Goal: Task Accomplishment & Management: Complete application form

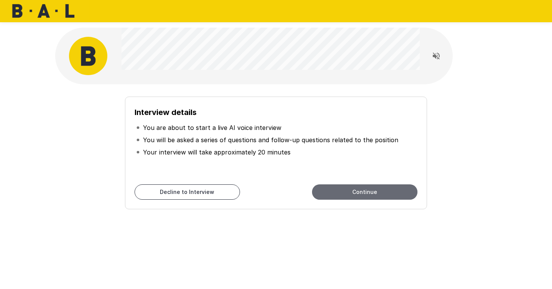
click at [343, 192] on button "Continue" at bounding box center [364, 191] width 105 height 15
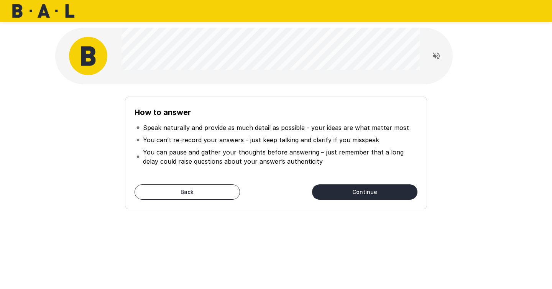
click at [395, 195] on button "Continue" at bounding box center [364, 191] width 105 height 15
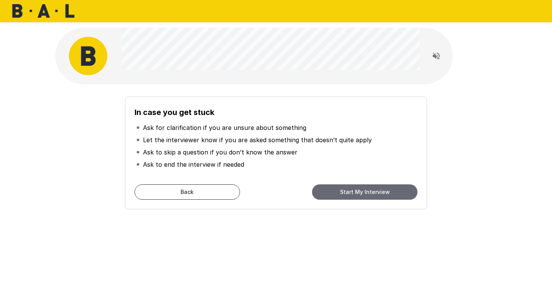
click at [395, 192] on button "Start My Interview" at bounding box center [364, 191] width 105 height 15
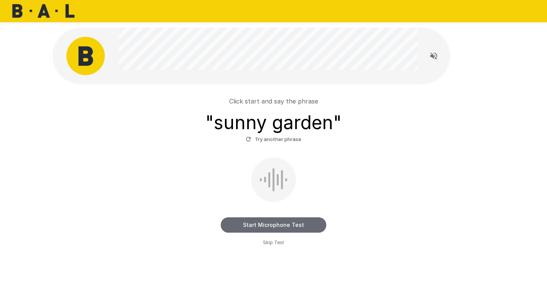
click at [248, 223] on button "Start Microphone Test" at bounding box center [273, 224] width 105 height 15
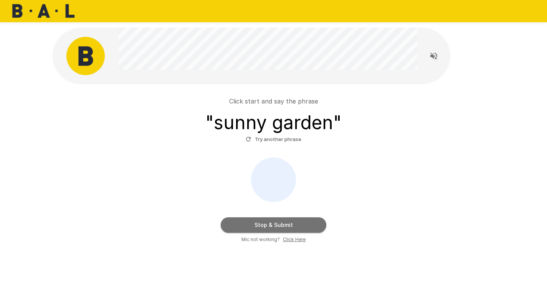
click at [247, 224] on button "Stop & Submit" at bounding box center [273, 224] width 105 height 15
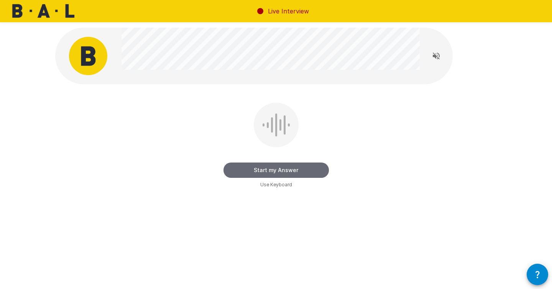
click at [248, 171] on button "Start my Answer" at bounding box center [276, 170] width 105 height 15
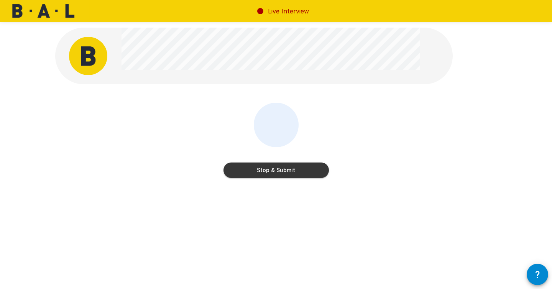
click at [262, 168] on button "Stop & Submit" at bounding box center [276, 170] width 105 height 15
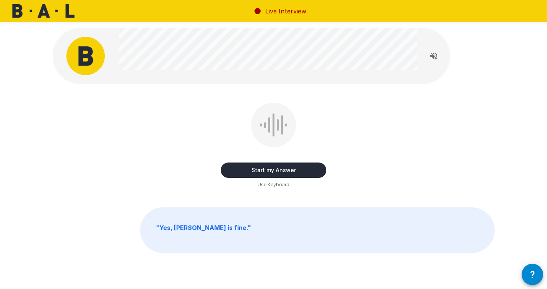
click at [253, 173] on button "Start my Answer" at bounding box center [273, 170] width 105 height 15
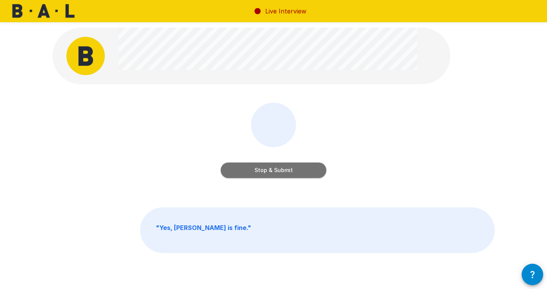
click at [263, 172] on button "Stop & Submit" at bounding box center [273, 170] width 105 height 15
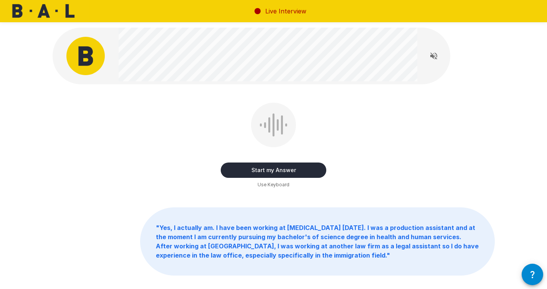
click at [273, 173] on button "Start my Answer" at bounding box center [273, 170] width 105 height 15
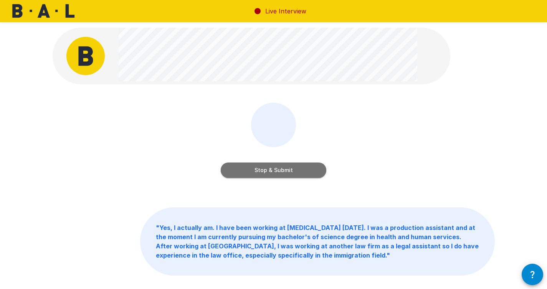
click at [259, 171] on button "Stop & Submit" at bounding box center [273, 170] width 105 height 15
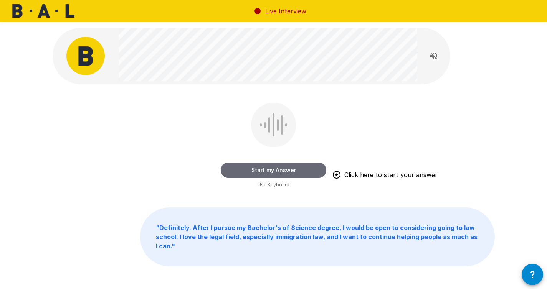
click at [254, 169] on button "Start my Answer" at bounding box center [273, 170] width 105 height 15
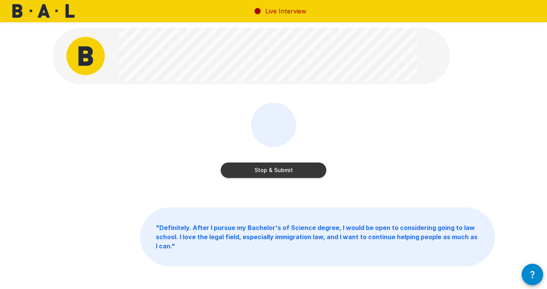
click at [231, 167] on button "Stop & Submit" at bounding box center [273, 170] width 105 height 15
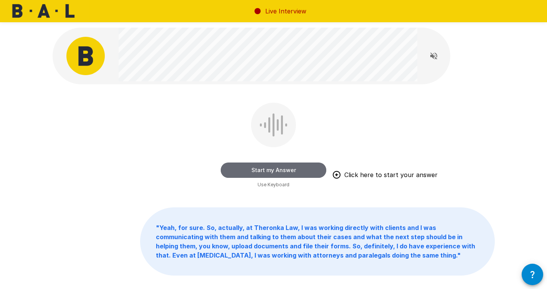
click at [232, 171] on button "Start my Answer" at bounding box center [273, 170] width 105 height 15
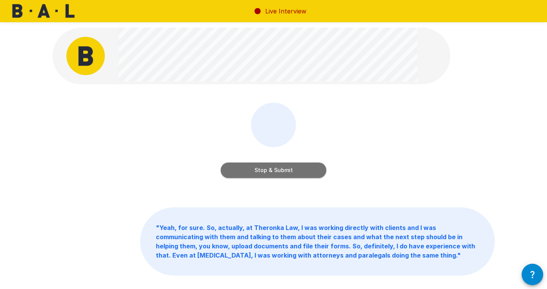
click at [230, 171] on button "Stop & Submit" at bounding box center [273, 170] width 105 height 15
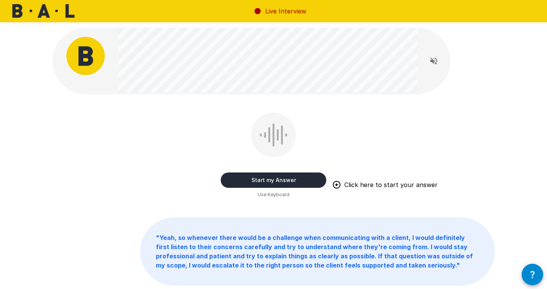
click at [241, 182] on button "Start my Answer" at bounding box center [273, 180] width 105 height 15
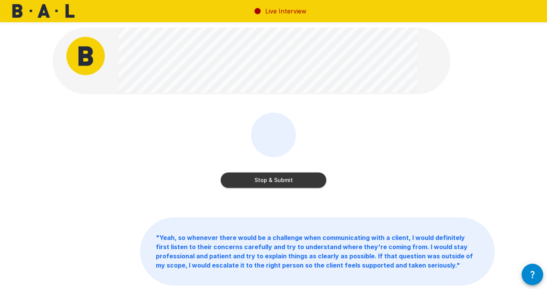
click at [240, 182] on button "Stop & Submit" at bounding box center [273, 180] width 105 height 15
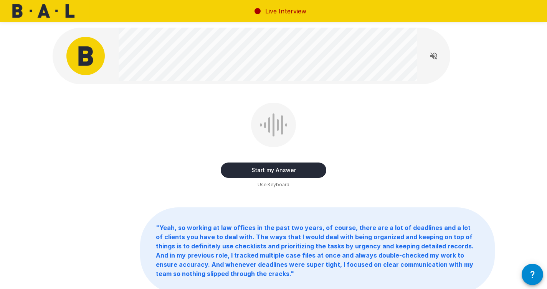
click at [528, 280] on button "button" at bounding box center [531, 274] width 21 height 21
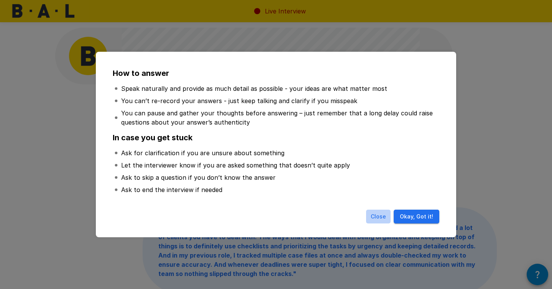
click at [384, 220] on button "Close" at bounding box center [378, 217] width 25 height 14
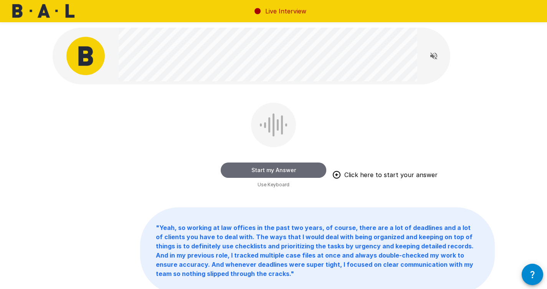
click at [310, 175] on button "Start my Answer" at bounding box center [273, 170] width 105 height 15
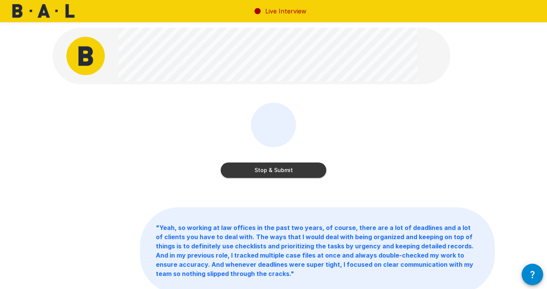
click at [292, 171] on button "Stop & Submit" at bounding box center [273, 170] width 105 height 15
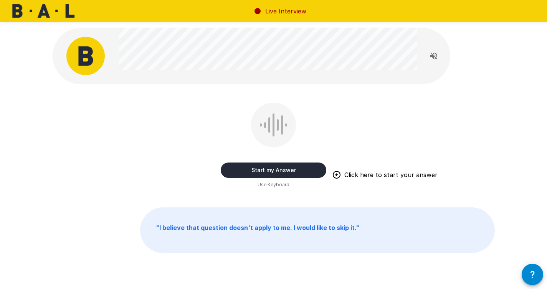
click at [277, 174] on button "Start my Answer" at bounding box center [273, 170] width 105 height 15
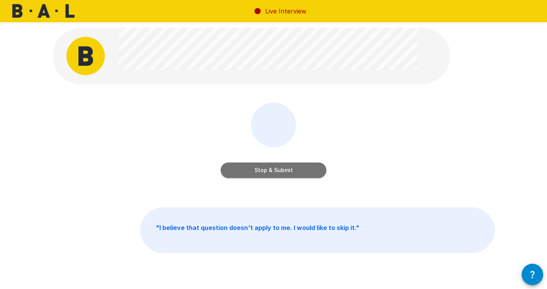
click at [260, 174] on button "Stop & Submit" at bounding box center [273, 170] width 105 height 15
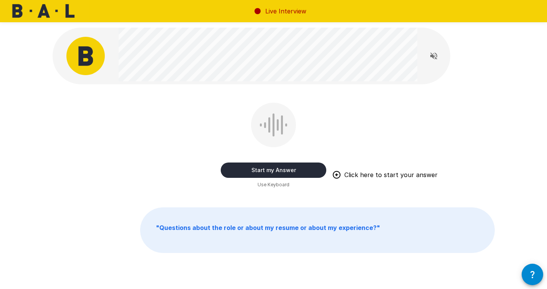
click at [239, 171] on button "Start my Answer" at bounding box center [273, 170] width 105 height 15
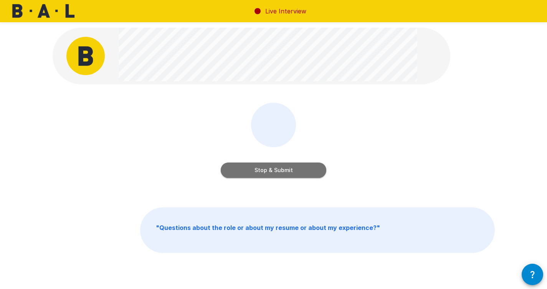
click at [239, 173] on button "Stop & Submit" at bounding box center [273, 170] width 105 height 15
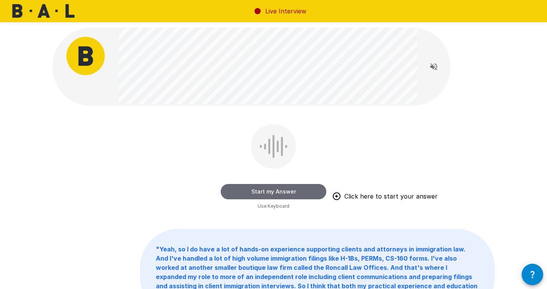
click at [252, 191] on button "Start my Answer" at bounding box center [273, 191] width 105 height 15
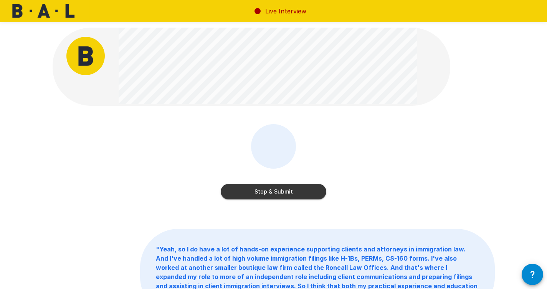
click at [277, 191] on button "Stop & Submit" at bounding box center [273, 191] width 105 height 15
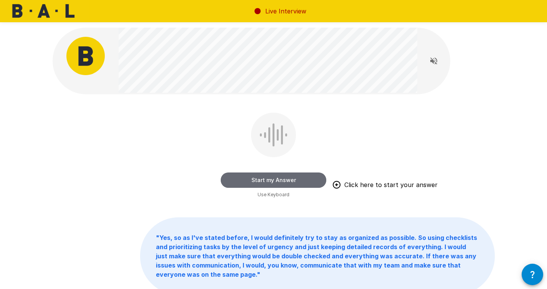
click at [243, 180] on button "Start my Answer" at bounding box center [273, 180] width 105 height 15
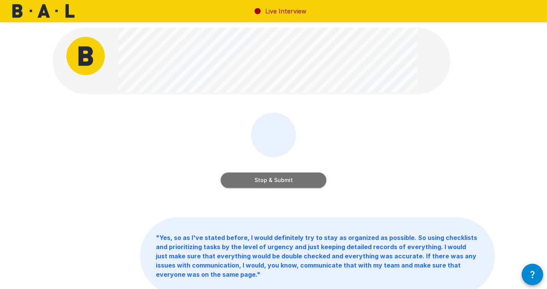
click at [251, 179] on button "Stop & Submit" at bounding box center [273, 180] width 105 height 15
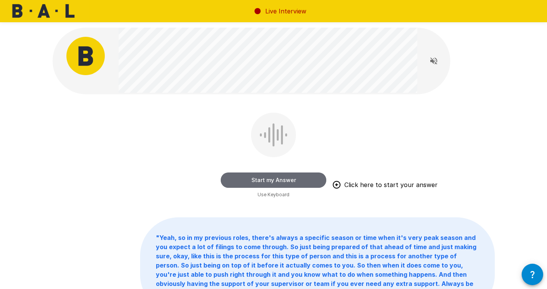
click at [237, 179] on button "Start my Answer" at bounding box center [273, 180] width 105 height 15
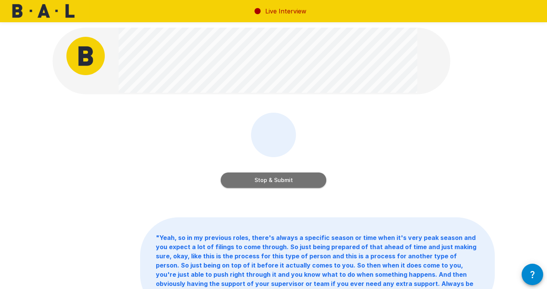
click at [250, 183] on button "Stop & Submit" at bounding box center [273, 180] width 105 height 15
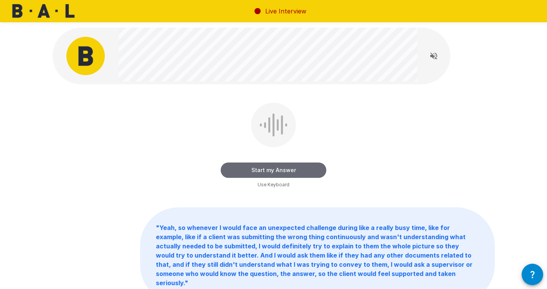
click at [246, 173] on button "Start my Answer" at bounding box center [273, 170] width 105 height 15
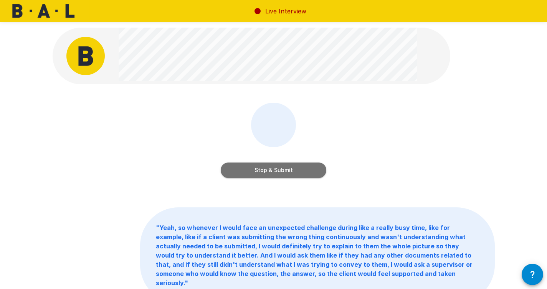
click at [229, 175] on button "Stop & Submit" at bounding box center [273, 170] width 105 height 15
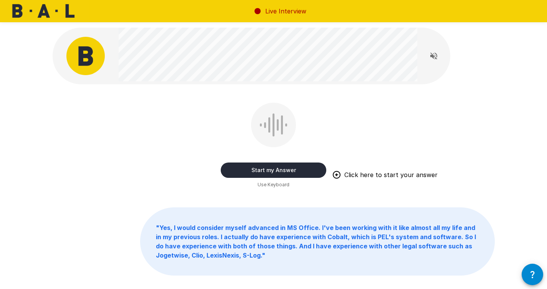
click at [237, 173] on button "Start my Answer" at bounding box center [273, 170] width 105 height 15
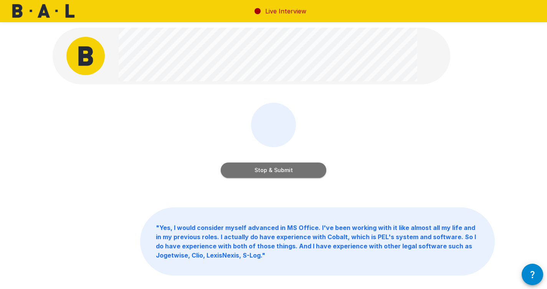
click at [240, 170] on button "Stop & Submit" at bounding box center [273, 170] width 105 height 15
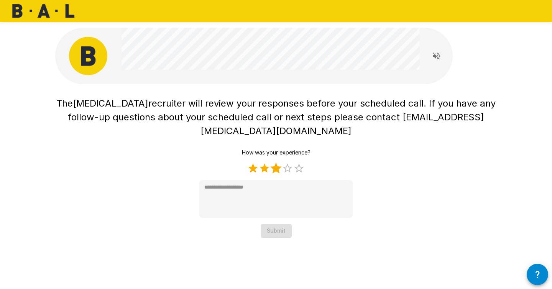
click at [273, 163] on label "3 Stars" at bounding box center [276, 169] width 12 height 12
type textarea "*"
click at [272, 224] on button "Submit" at bounding box center [276, 231] width 31 height 14
